Goal: Register for event/course

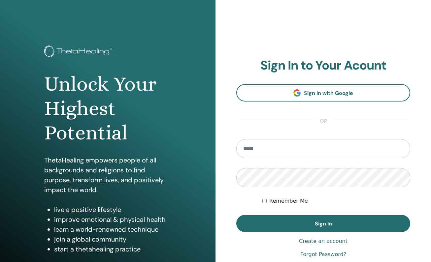
click at [279, 146] on input "email" at bounding box center [323, 148] width 174 height 19
click at [281, 148] on input "email" at bounding box center [323, 148] width 174 height 19
type input "**********"
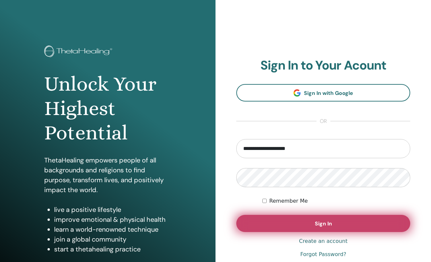
click at [351, 228] on button "Sign In" at bounding box center [323, 223] width 174 height 17
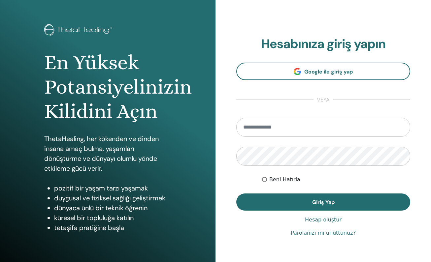
scroll to position [33, 0]
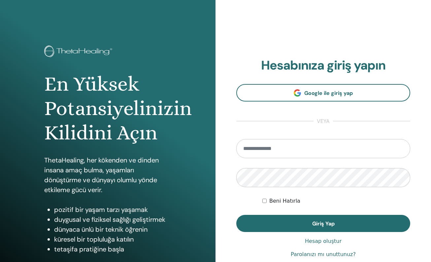
scroll to position [33, 0]
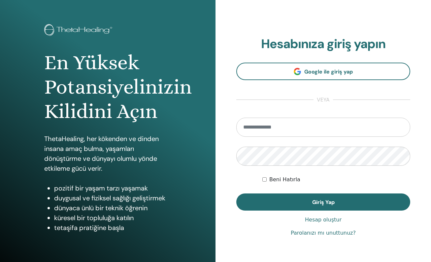
scroll to position [33, 0]
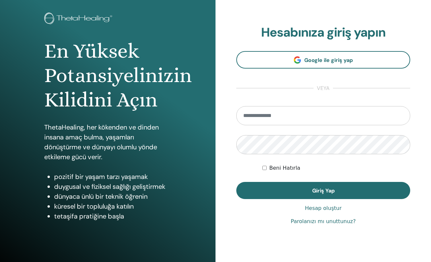
click at [287, 116] on input "email" at bounding box center [323, 115] width 174 height 19
type input "**********"
click at [264, 168] on form "**********" at bounding box center [323, 152] width 174 height 93
click at [236, 182] on button "Giriş Yap" at bounding box center [323, 190] width 174 height 17
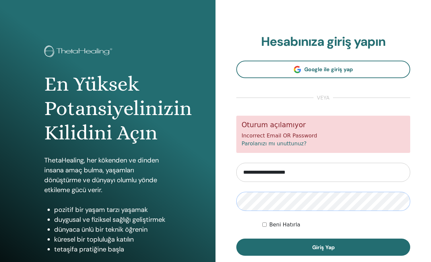
click at [236, 239] on button "Giriş Yap" at bounding box center [323, 247] width 174 height 17
click at [313, 172] on input "**********" at bounding box center [323, 172] width 174 height 19
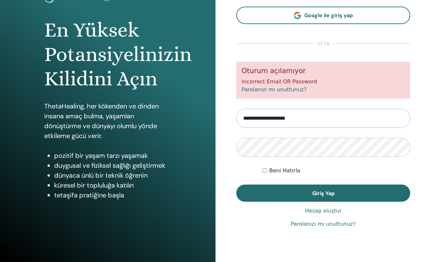
scroll to position [54, 0]
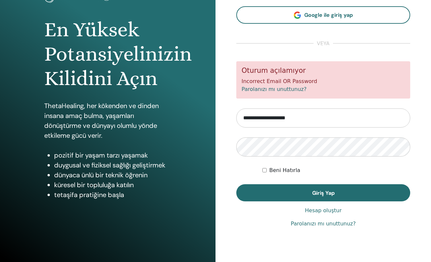
click at [288, 89] on link "Parolanızı mı unuttunuz?" at bounding box center [274, 89] width 65 height 6
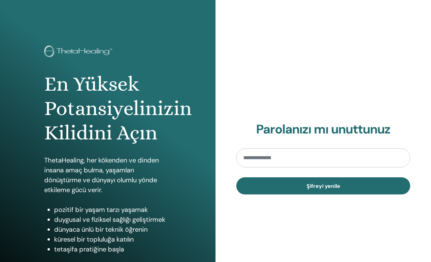
click at [273, 157] on input "email" at bounding box center [323, 157] width 174 height 19
type input "**********"
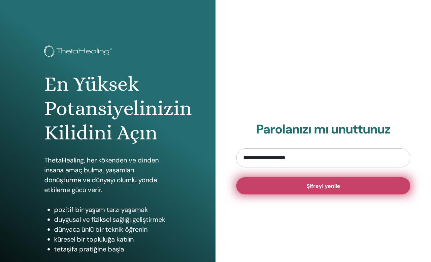
click at [326, 186] on span "Şifreyi yenile" at bounding box center [324, 186] width 34 height 7
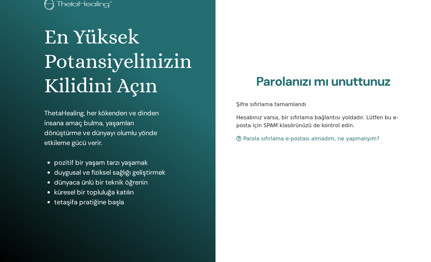
scroll to position [54, 0]
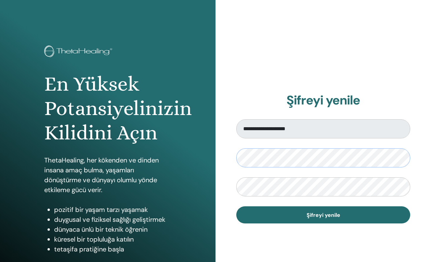
click at [231, 154] on div "**********" at bounding box center [322, 158] width 215 height 317
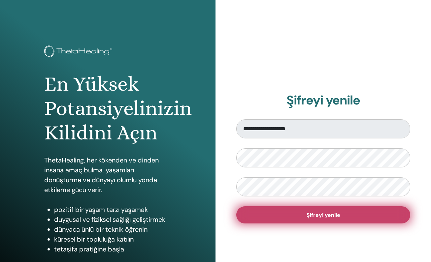
click at [321, 212] on span "Şifreyi yenile" at bounding box center [324, 215] width 34 height 7
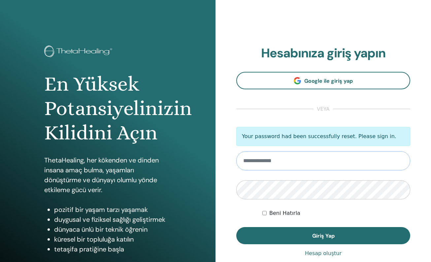
click at [281, 165] on input "email" at bounding box center [323, 160] width 174 height 19
type input "**********"
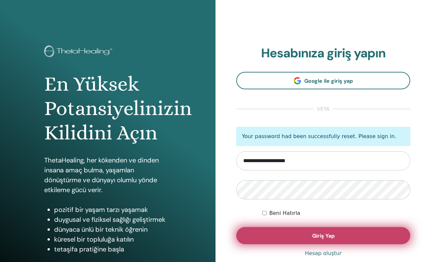
click at [325, 240] on button "Giriş Yap" at bounding box center [323, 235] width 174 height 17
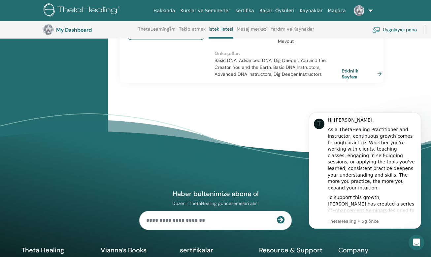
scroll to position [738, 0]
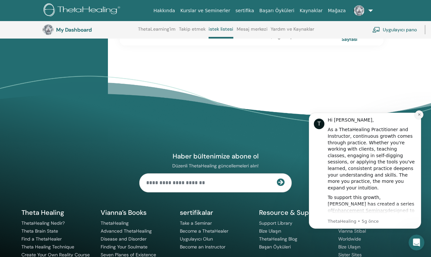
click at [420, 115] on icon "Dismiss notification" at bounding box center [419, 115] width 4 height 4
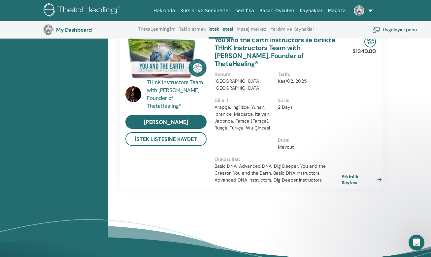
scroll to position [606, 0]
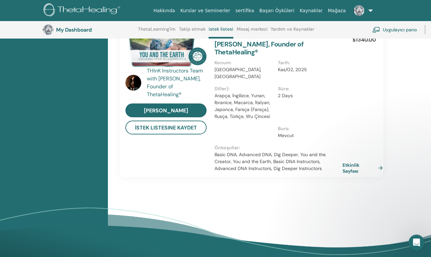
click at [383, 162] on link "Etkinlik Sayfası" at bounding box center [364, 168] width 43 height 12
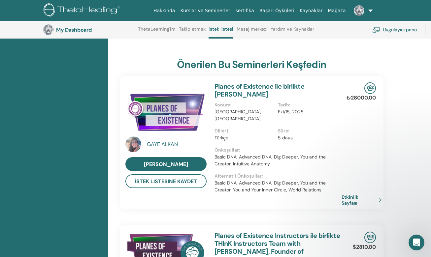
scroll to position [144, 0]
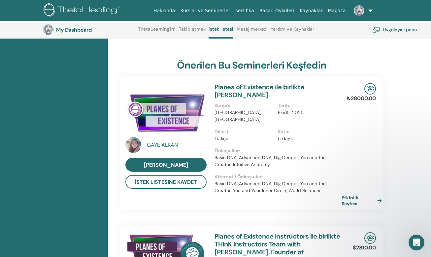
click at [76, 10] on img at bounding box center [83, 10] width 79 height 15
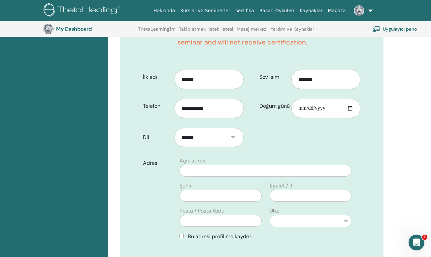
scroll to position [280, 0]
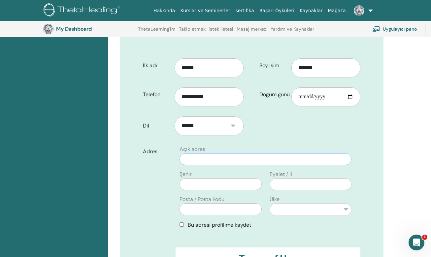
click at [256, 164] on input "text" at bounding box center [266, 159] width 172 height 12
click at [201, 159] on input "**********" at bounding box center [266, 159] width 172 height 12
click at [209, 159] on input "**********" at bounding box center [266, 159] width 172 height 12
type input "**********"
click at [234, 187] on input "text" at bounding box center [221, 185] width 82 height 12
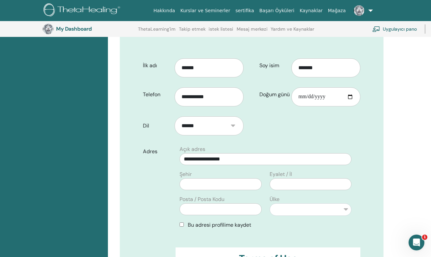
click at [212, 191] on div "Şehir Posta / Posta Kodu" at bounding box center [221, 196] width 90 height 50
click at [197, 186] on input "text" at bounding box center [221, 185] width 82 height 12
type input "*******"
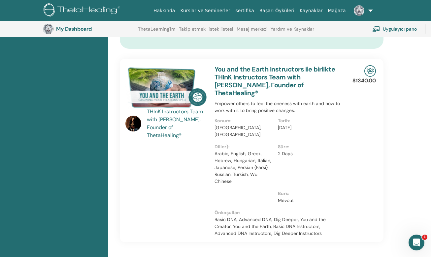
scroll to position [555, 0]
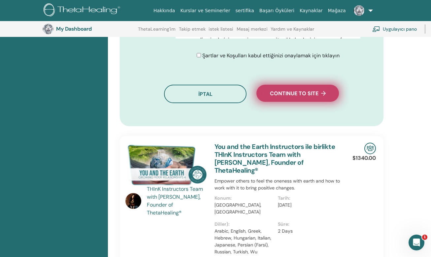
click at [294, 94] on span "Continue to site" at bounding box center [298, 93] width 56 height 7
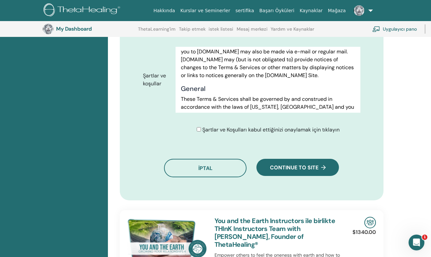
scroll to position [3977, 0]
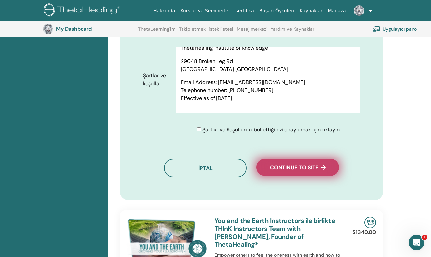
click at [313, 168] on span "Continue to site" at bounding box center [298, 167] width 56 height 7
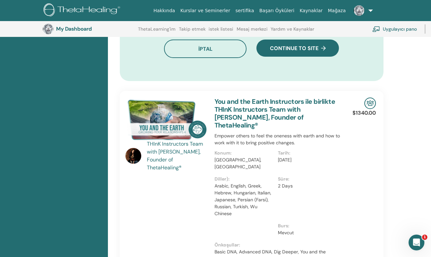
scroll to position [596, 0]
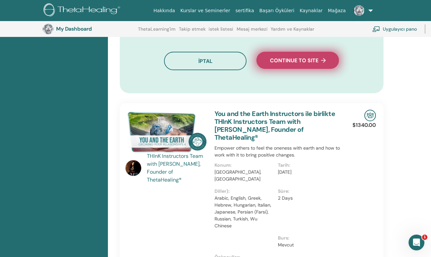
click at [308, 61] on span "Continue to site" at bounding box center [298, 60] width 56 height 7
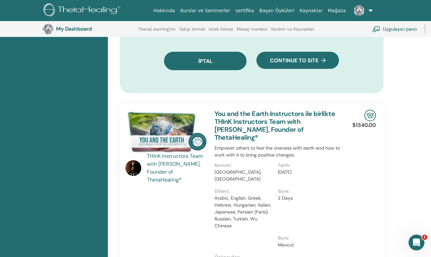
click at [206, 63] on span "İptal" at bounding box center [205, 61] width 14 height 7
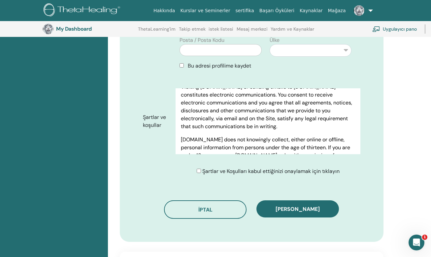
scroll to position [346, 0]
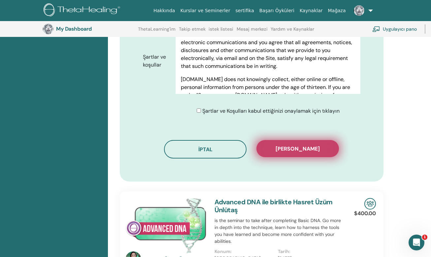
click at [291, 147] on span "Kaydı onayla" at bounding box center [298, 149] width 44 height 7
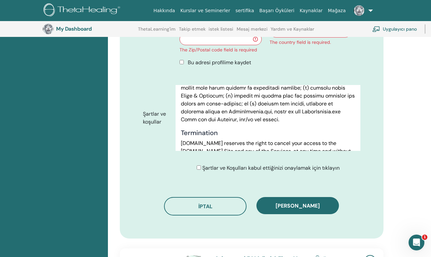
scroll to position [3977, 0]
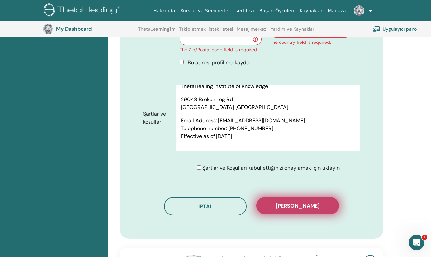
click at [302, 205] on span "Kaydı onayla" at bounding box center [298, 206] width 44 height 7
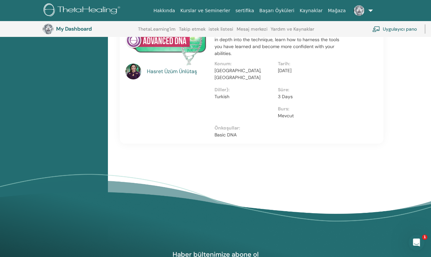
scroll to position [554, 0]
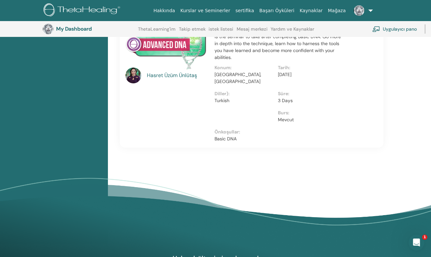
click at [228, 136] on p "Basic DNA" at bounding box center [277, 139] width 127 height 7
click at [223, 81] on div "Konum: Turkey, Balıkesir" at bounding box center [246, 77] width 64 height 26
click at [158, 76] on div "Hasret Üzüm Ünlütaş" at bounding box center [177, 76] width 61 height 8
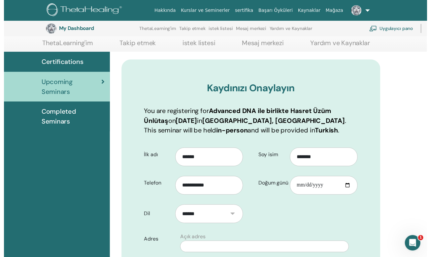
scroll to position [92, 0]
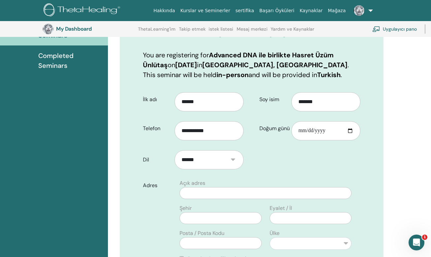
click at [65, 56] on span "Completed Seminars" at bounding box center [70, 61] width 64 height 20
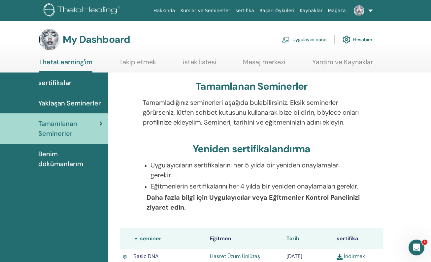
click at [139, 61] on link "Takip etmek" at bounding box center [137, 64] width 37 height 13
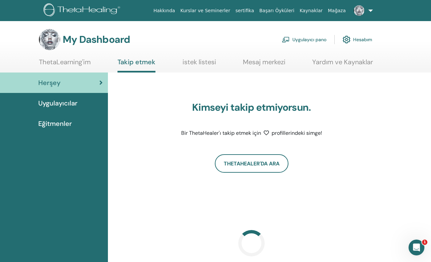
click at [204, 62] on link "istek listesi" at bounding box center [199, 64] width 34 height 13
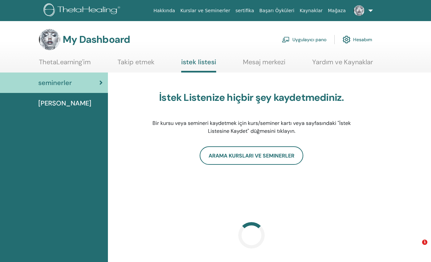
click at [262, 64] on link "Mesaj merkezi" at bounding box center [264, 64] width 43 height 13
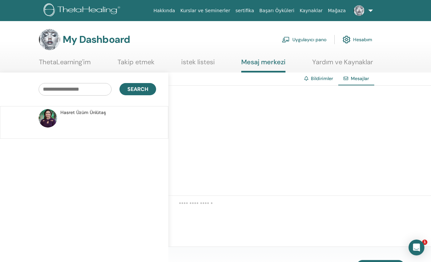
click at [339, 63] on link "Yardım ve Kaynaklar" at bounding box center [342, 64] width 61 height 13
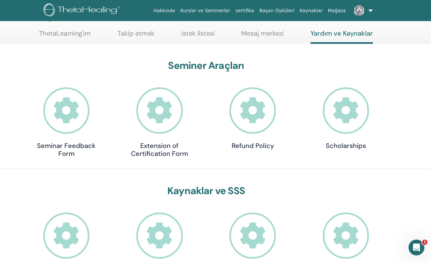
scroll to position [24, 0]
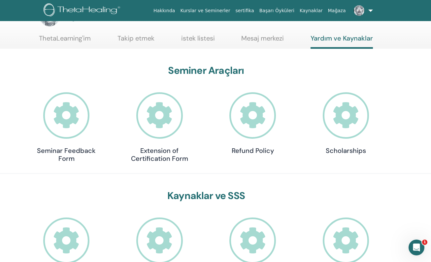
click at [78, 9] on img at bounding box center [83, 10] width 79 height 15
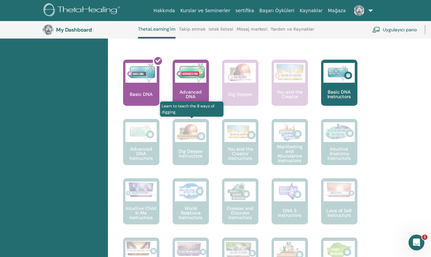
scroll to position [314, 0]
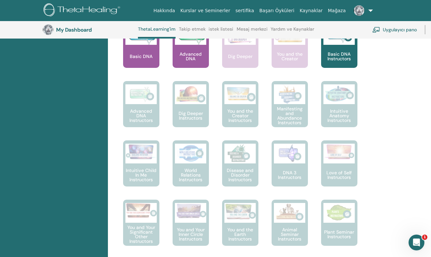
click at [189, 47] on div "Advanced DNA" at bounding box center [191, 45] width 36 height 46
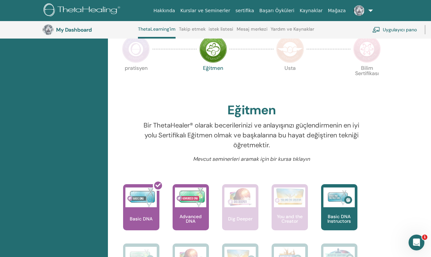
scroll to position [50, 0]
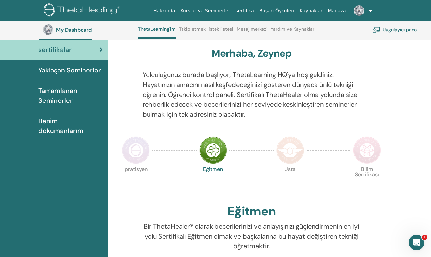
click at [80, 71] on span "Yaklaşan Seminerler" at bounding box center [69, 70] width 63 height 10
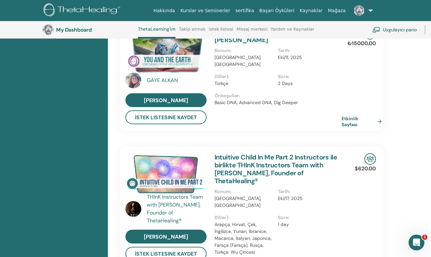
scroll to position [83, 0]
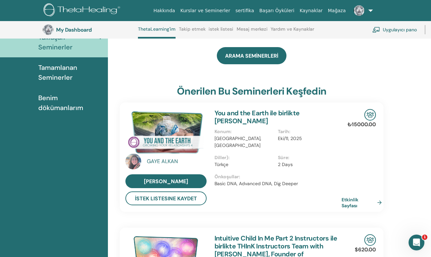
click at [48, 98] on span "Benim dökümanlarım" at bounding box center [70, 103] width 64 height 20
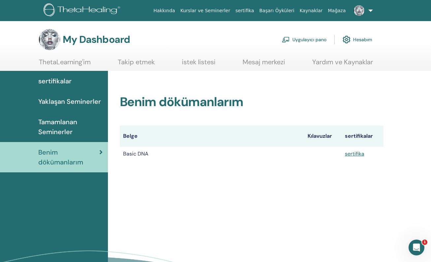
click at [55, 82] on span "sertifikalar" at bounding box center [54, 81] width 33 height 10
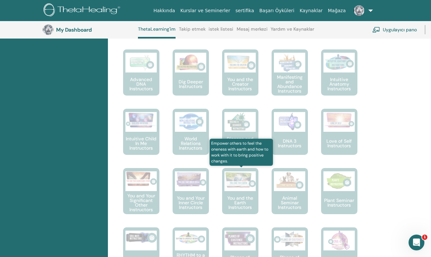
scroll to position [248, 0]
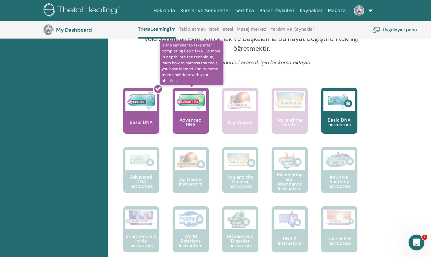
click at [186, 108] on img at bounding box center [190, 101] width 31 height 20
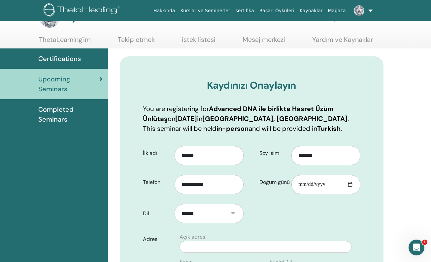
scroll to position [33, 0]
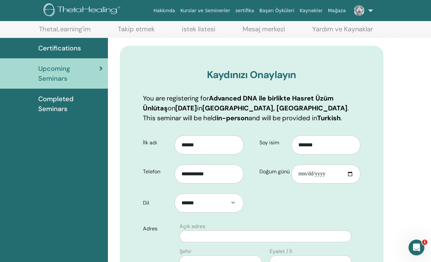
click at [258, 73] on h3 "Kaydınızı Onaylayın" at bounding box center [252, 75] width 218 height 12
click at [281, 75] on h3 "Kaydınızı Onaylayın" at bounding box center [252, 75] width 218 height 12
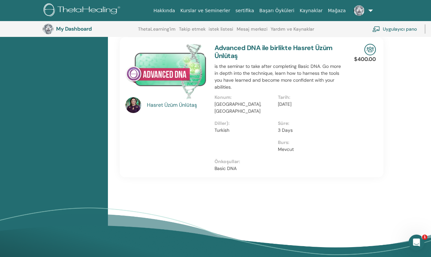
scroll to position [497, 0]
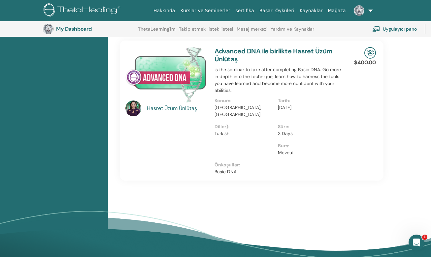
click at [273, 105] on p "Turkey, Balıkesir" at bounding box center [244, 111] width 60 height 14
click at [276, 145] on div at bounding box center [246, 152] width 64 height 19
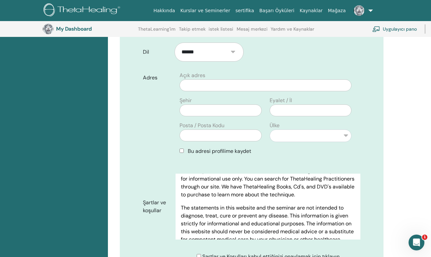
scroll to position [266, 0]
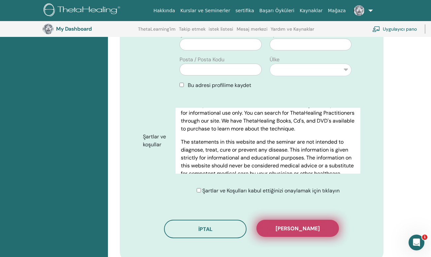
click at [294, 228] on span "Kaydı onayla" at bounding box center [298, 228] width 44 height 7
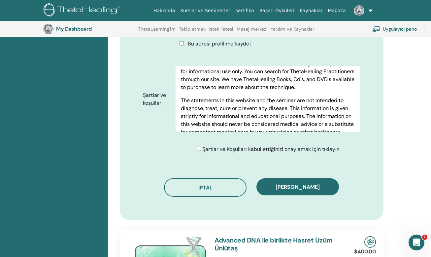
scroll to position [332, 0]
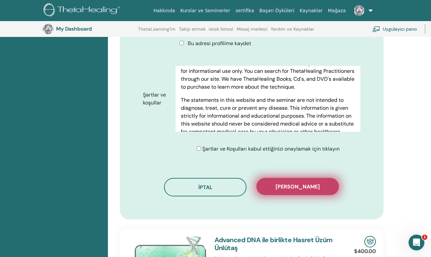
click at [304, 186] on span "Kaydı onayla" at bounding box center [298, 186] width 44 height 7
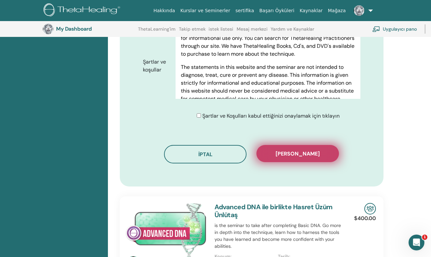
click at [293, 155] on span "Kaydı onayla" at bounding box center [298, 153] width 44 height 7
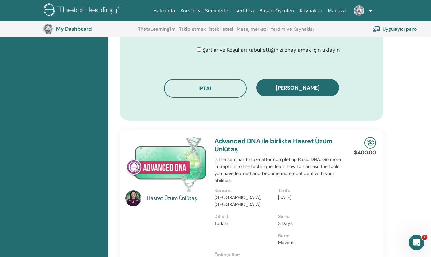
scroll to position [530, 0]
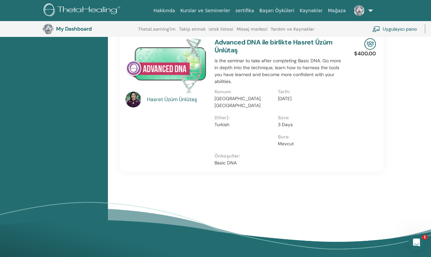
click at [61, 29] on h3 "My Dashboard" at bounding box center [89, 29] width 66 height 6
click at [42, 29] on section "My Dashboard ThetaLearning'im Takip etmek istek listesi Mesaj merkezi Yardım ve…" at bounding box center [215, 29] width 431 height 16
click at [359, 10] on img at bounding box center [359, 10] width 11 height 11
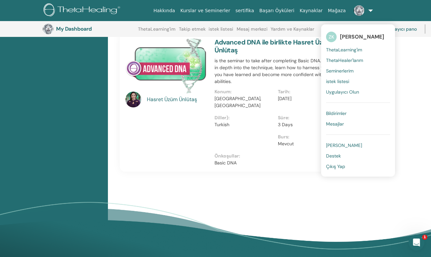
click at [350, 50] on span "ThetaLearning'im" at bounding box center [344, 50] width 36 height 6
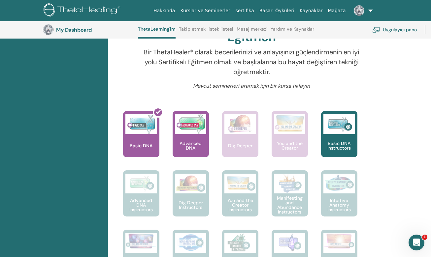
scroll to position [248, 0]
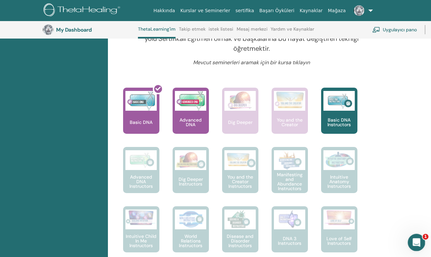
click at [414, 239] on icon "Intercom Messenger uygulamasını aç" at bounding box center [415, 242] width 11 height 11
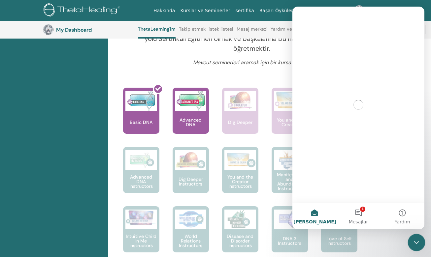
scroll to position [0, 0]
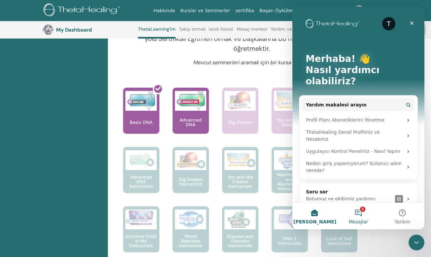
click at [358, 212] on button "1 Mesajlar" at bounding box center [358, 216] width 44 height 26
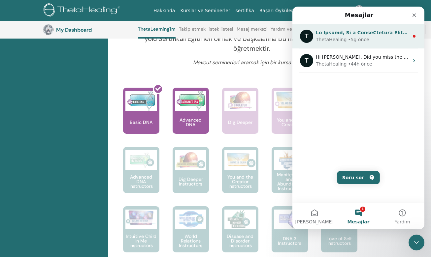
click at [377, 39] on div "ThetaHealing • 5g önce" at bounding box center [362, 39] width 93 height 7
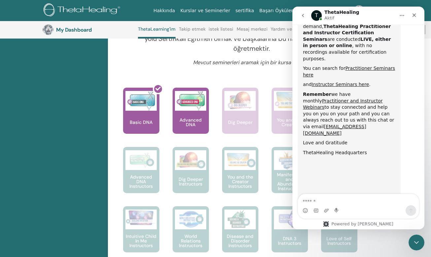
scroll to position [323, 0]
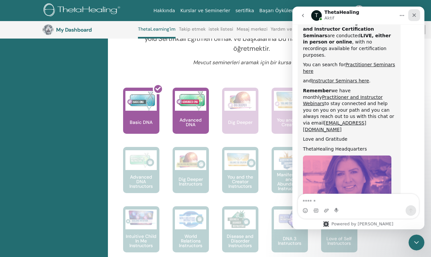
click at [414, 16] on icon "Kapat" at bounding box center [413, 15] width 5 height 5
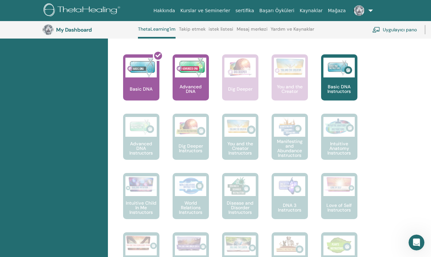
scroll to position [281, 0]
click at [69, 11] on img at bounding box center [83, 10] width 79 height 15
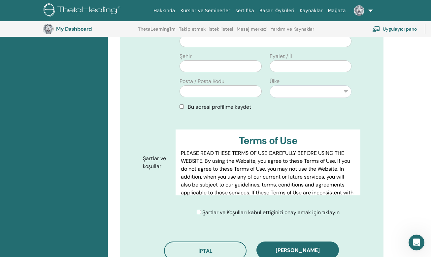
scroll to position [247, 0]
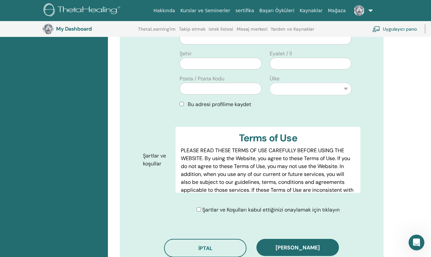
click at [199, 212] on div "Şartlar ve Koşulları kabul ettiğinizi onaylamak için tıklayın" at bounding box center [268, 210] width 143 height 8
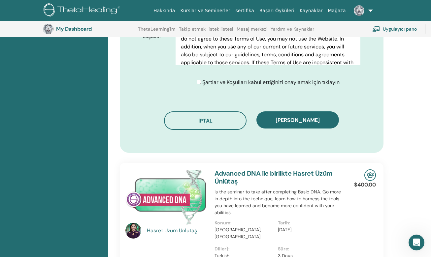
scroll to position [379, 0]
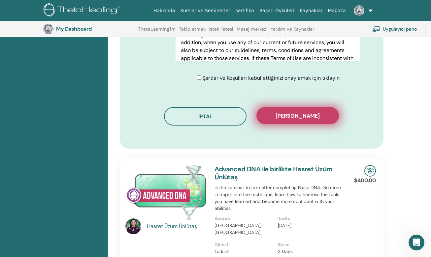
click at [304, 115] on span "Kaydı onayla" at bounding box center [298, 116] width 44 height 7
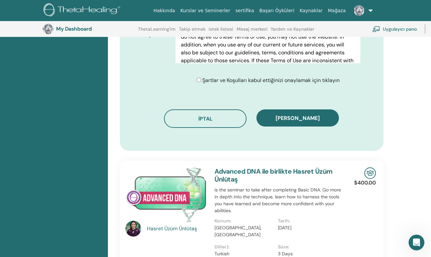
scroll to position [389, 0]
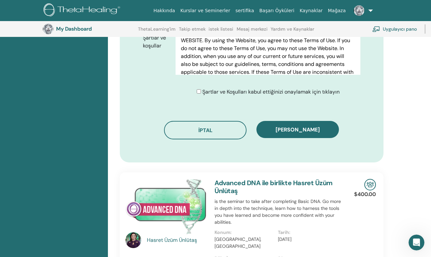
click at [73, 9] on img at bounding box center [83, 10] width 79 height 15
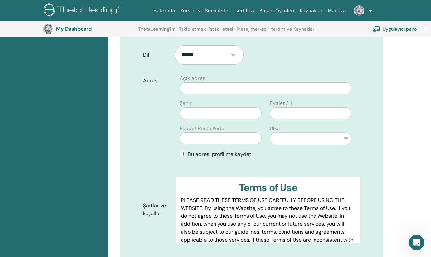
scroll to position [280, 0]
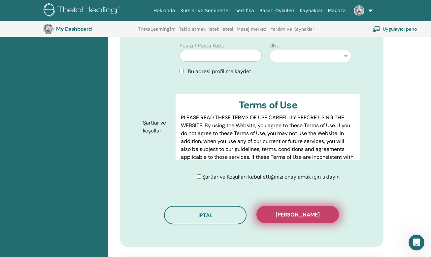
click at [296, 214] on span "[PERSON_NAME]" at bounding box center [298, 215] width 44 height 7
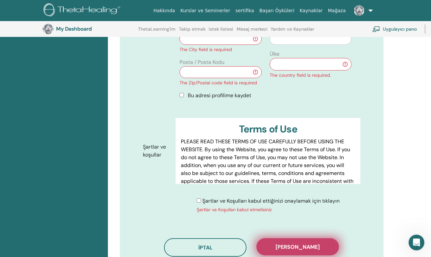
click at [308, 246] on span "Kaydı onayla" at bounding box center [298, 247] width 44 height 7
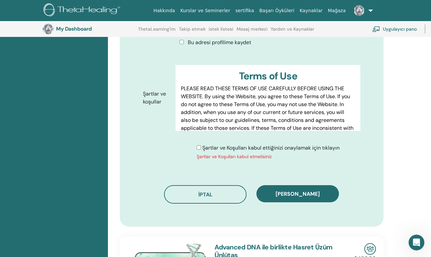
scroll to position [412, 0]
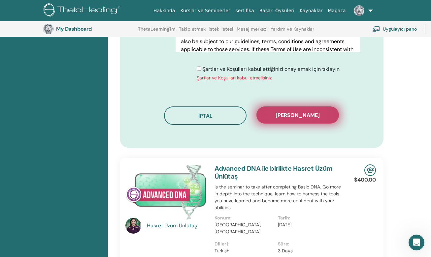
click at [296, 114] on span "Kaydı onayla" at bounding box center [298, 115] width 44 height 7
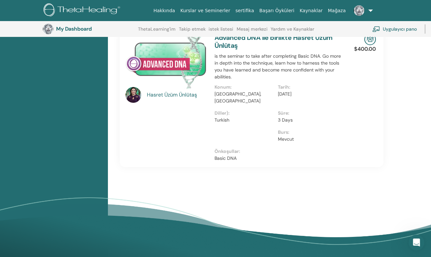
scroll to position [521, 0]
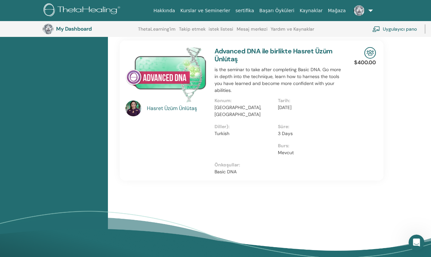
click at [379, 30] on img at bounding box center [376, 29] width 8 height 6
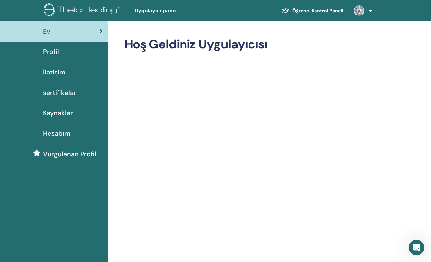
click at [341, 9] on link "Öğrenci Kontrol Paneli" at bounding box center [313, 11] width 72 height 12
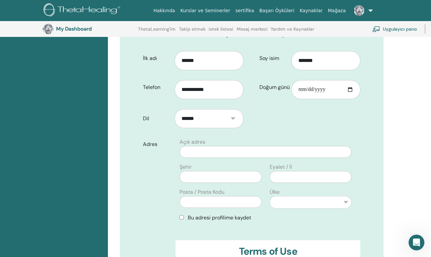
scroll to position [148, 0]
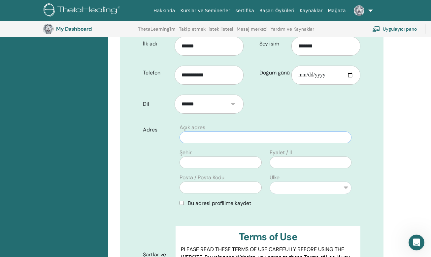
click at [210, 139] on input "text" at bounding box center [266, 138] width 172 height 12
click at [182, 138] on input "**********" at bounding box center [266, 138] width 172 height 12
click at [320, 136] on input "**********" at bounding box center [266, 138] width 172 height 12
type input "**********"
click at [223, 165] on input "text" at bounding box center [221, 163] width 82 height 12
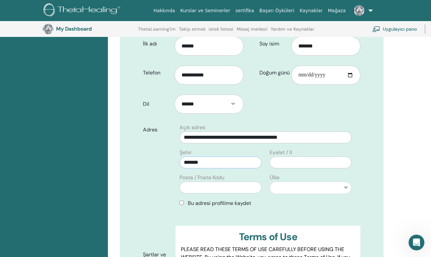
type input "*******"
click at [292, 158] on input "text" at bounding box center [311, 163] width 82 height 12
type input "*******"
click at [222, 186] on input "text" at bounding box center [221, 188] width 82 height 12
click at [202, 187] on input "text" at bounding box center [221, 188] width 82 height 12
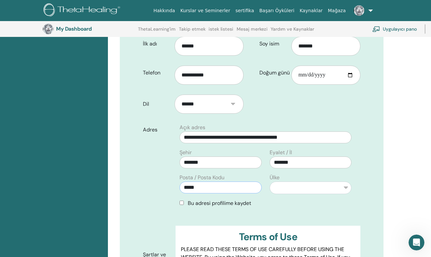
type input "*****"
click at [295, 189] on select "**********" at bounding box center [311, 188] width 82 height 13
select select "**"
click at [270, 182] on select "**********" at bounding box center [311, 188] width 82 height 13
click at [367, 210] on div "**********" at bounding box center [252, 163] width 264 height 433
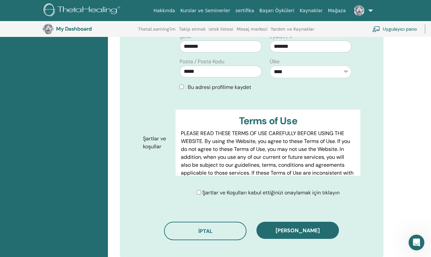
scroll to position [280, 0]
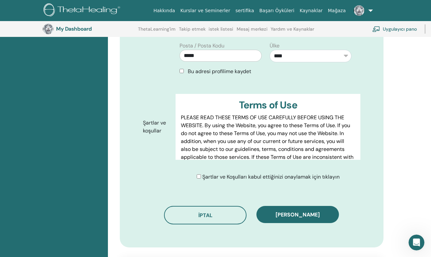
click at [198, 179] on div "Şartlar ve Koşulları kabul ettiğinizi onaylamak için tıklayın" at bounding box center [268, 177] width 143 height 8
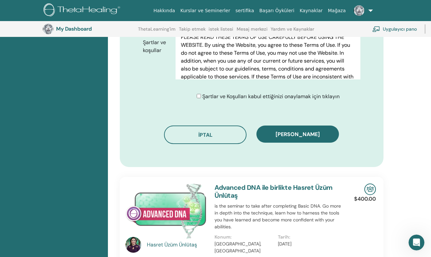
scroll to position [379, 0]
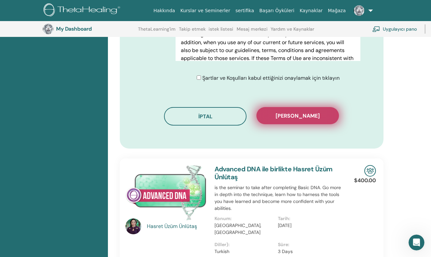
click at [304, 115] on span "Kaydı onayla" at bounding box center [298, 116] width 44 height 7
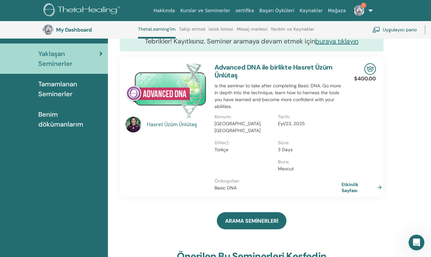
scroll to position [83, 0]
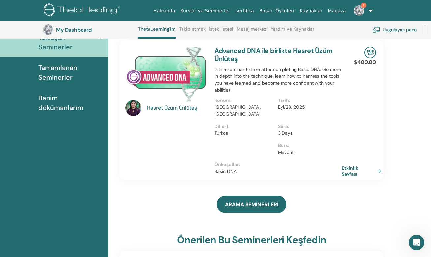
click at [360, 9] on img at bounding box center [359, 10] width 11 height 11
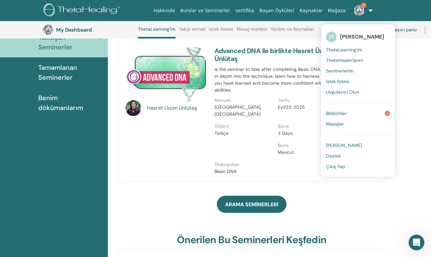
click at [340, 115] on span "Bildirimler" at bounding box center [336, 114] width 20 height 6
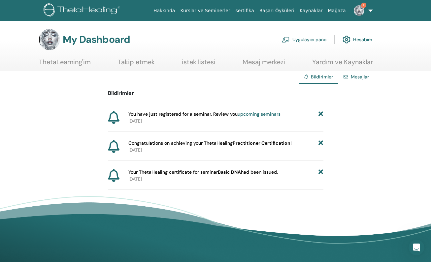
click at [389, 138] on div "Bildirimler You have just registered for a seminar. Review you upcoming seminar…" at bounding box center [215, 137] width 431 height 106
click at [373, 9] on link "1" at bounding box center [361, 10] width 27 height 21
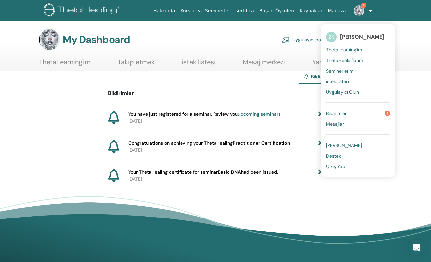
click at [358, 9] on img at bounding box center [359, 10] width 11 height 11
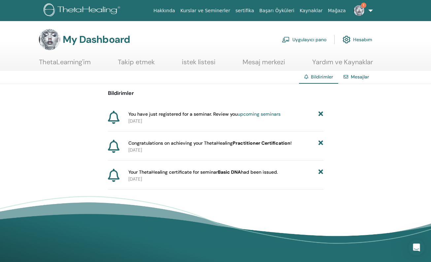
click at [69, 9] on img at bounding box center [83, 10] width 79 height 15
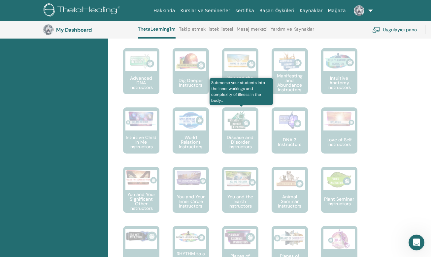
scroll to position [446, 0]
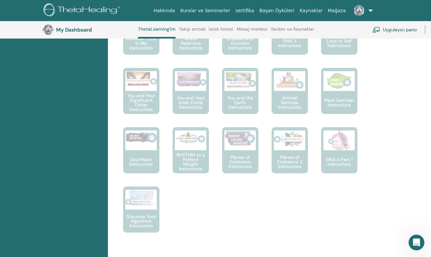
click at [364, 9] on span at bounding box center [359, 10] width 16 height 5
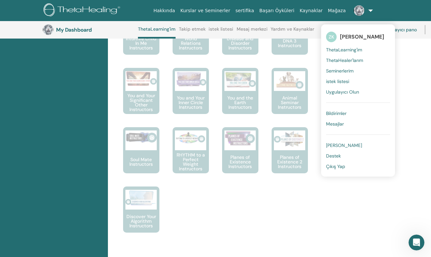
click at [350, 37] on span "[PERSON_NAME]" at bounding box center [362, 36] width 44 height 7
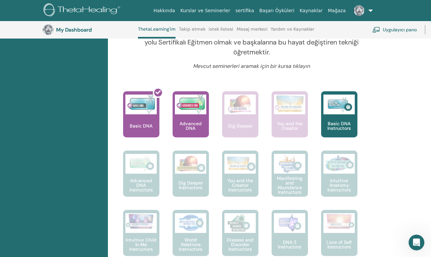
scroll to position [248, 0]
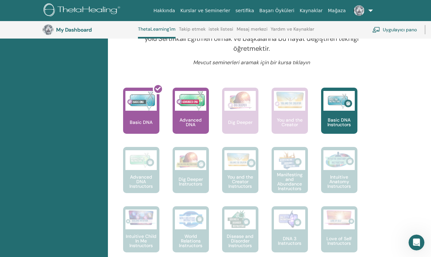
click at [360, 9] on img at bounding box center [359, 10] width 11 height 11
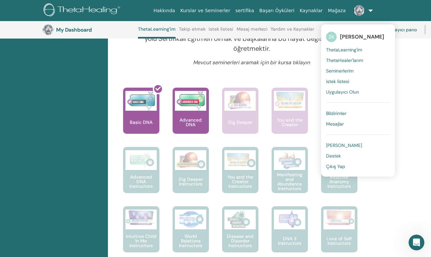
click at [360, 37] on span "[PERSON_NAME]" at bounding box center [362, 36] width 44 height 7
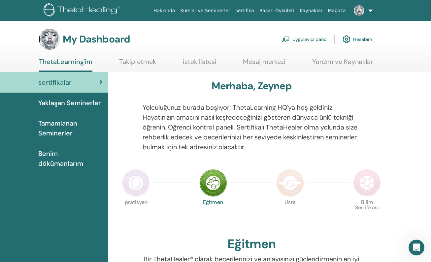
scroll to position [0, 0]
click at [360, 9] on img at bounding box center [359, 10] width 11 height 11
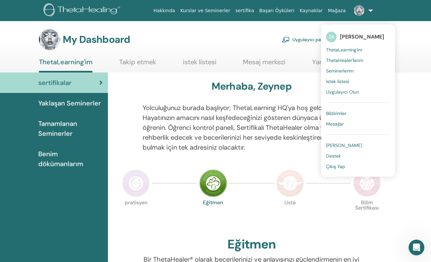
click at [370, 9] on link at bounding box center [361, 10] width 27 height 21
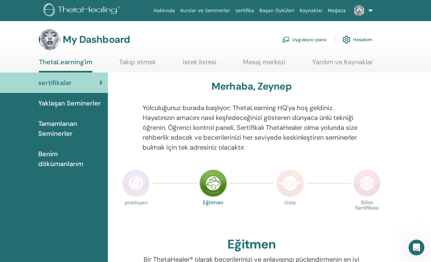
click at [359, 9] on img at bounding box center [359, 10] width 11 height 11
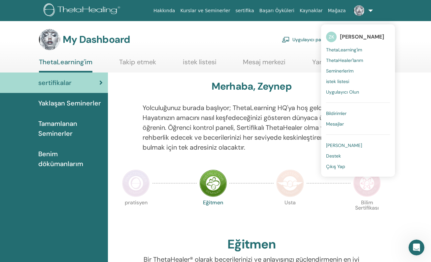
click at [339, 72] on span "Seminerlerim" at bounding box center [339, 71] width 27 height 6
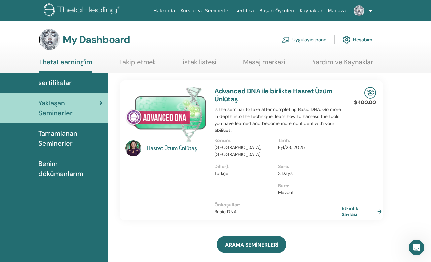
click at [373, 11] on link at bounding box center [361, 10] width 27 height 21
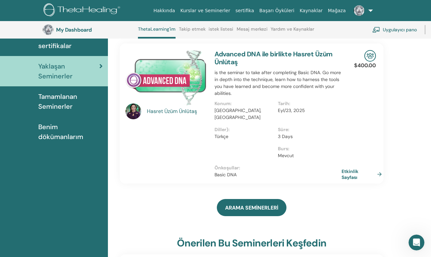
scroll to position [50, 0]
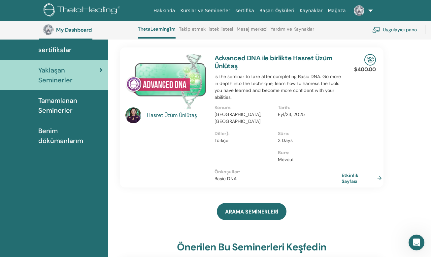
click at [76, 10] on img at bounding box center [83, 10] width 79 height 15
